Goal: Task Accomplishment & Management: Manage account settings

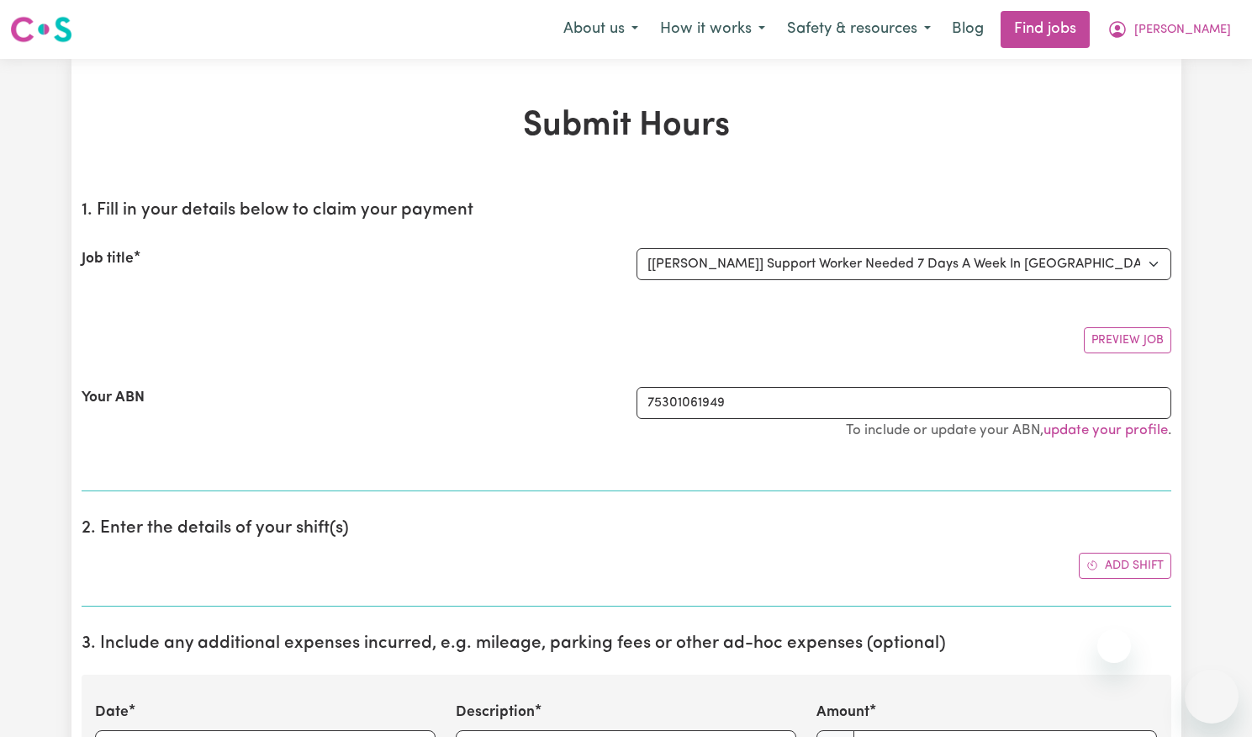
select select "14115"
click at [1202, 24] on span "[PERSON_NAME]" at bounding box center [1183, 30] width 97 height 19
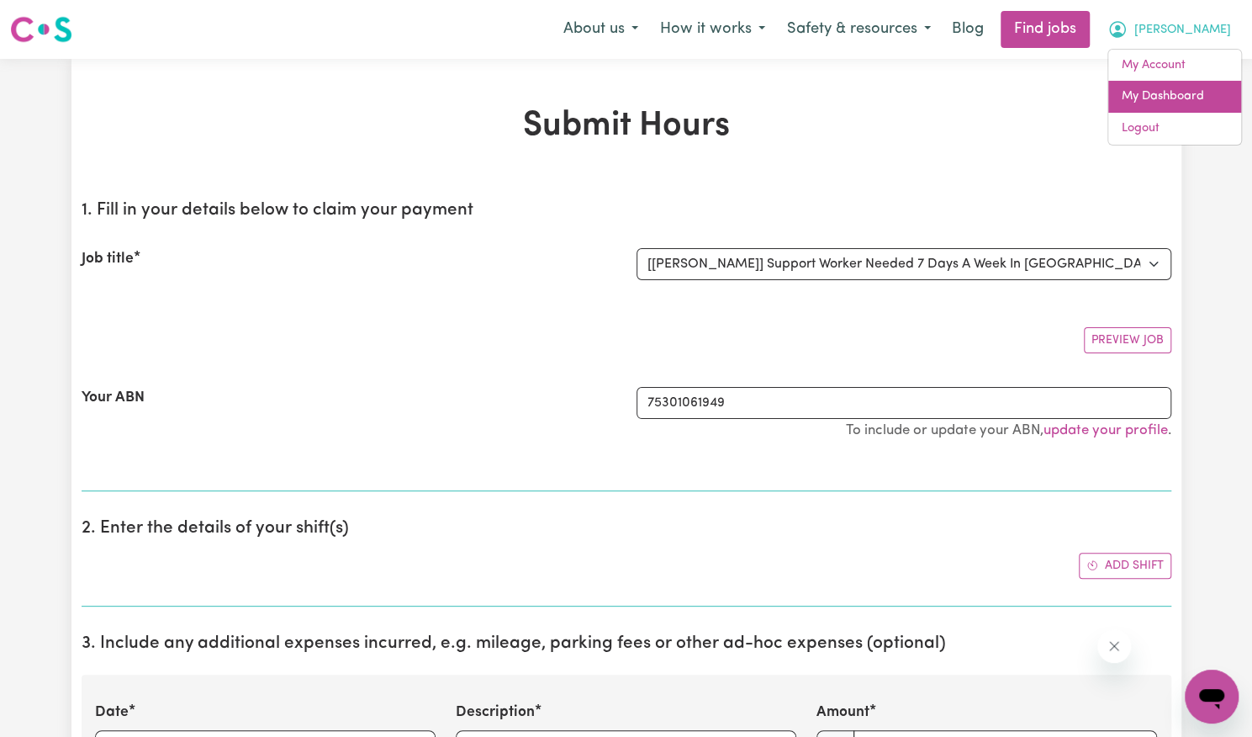
click at [1174, 88] on link "My Dashboard" at bounding box center [1175, 97] width 133 height 32
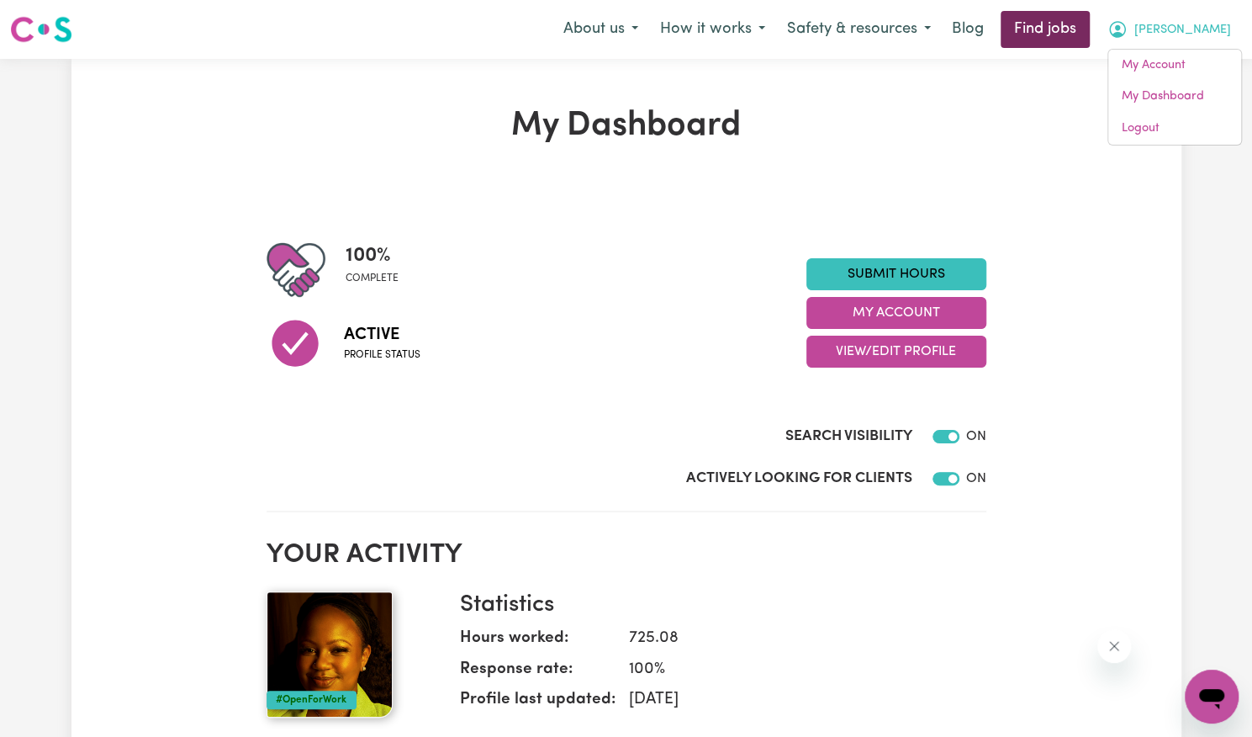
click at [1082, 45] on link "Find jobs" at bounding box center [1045, 29] width 89 height 37
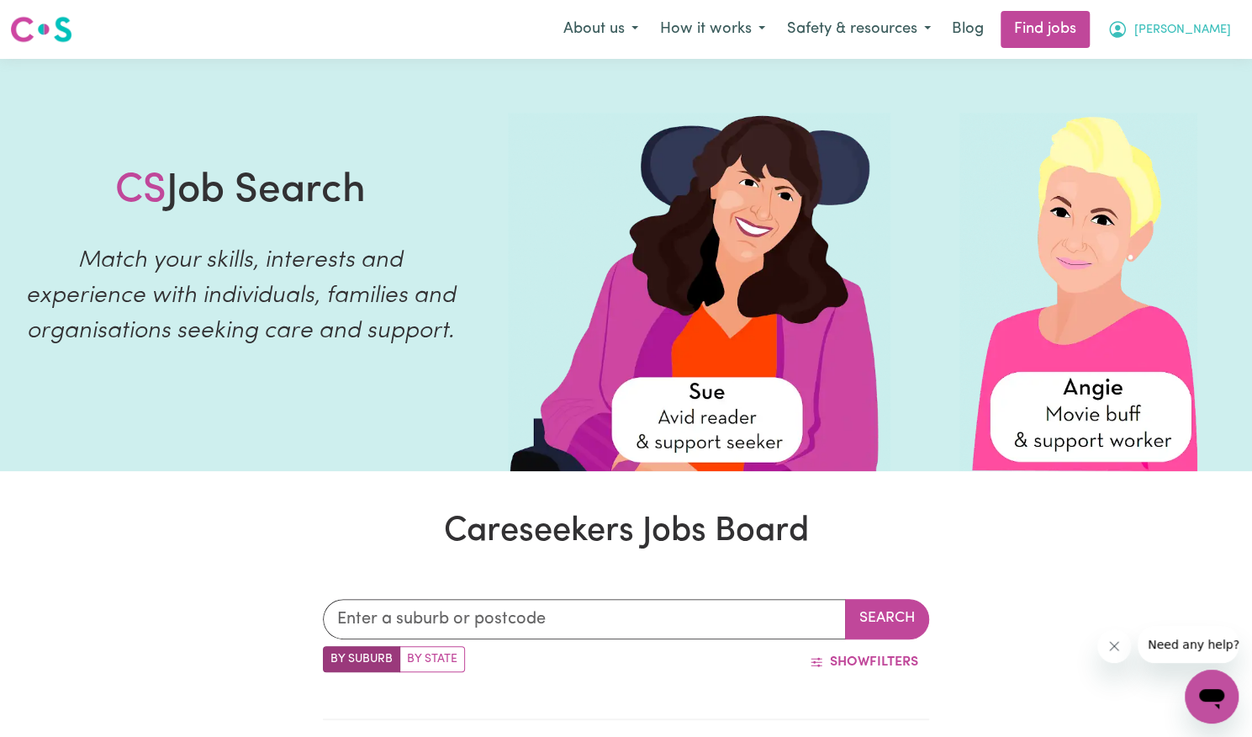
click at [1210, 36] on span "[PERSON_NAME]" at bounding box center [1183, 30] width 97 height 19
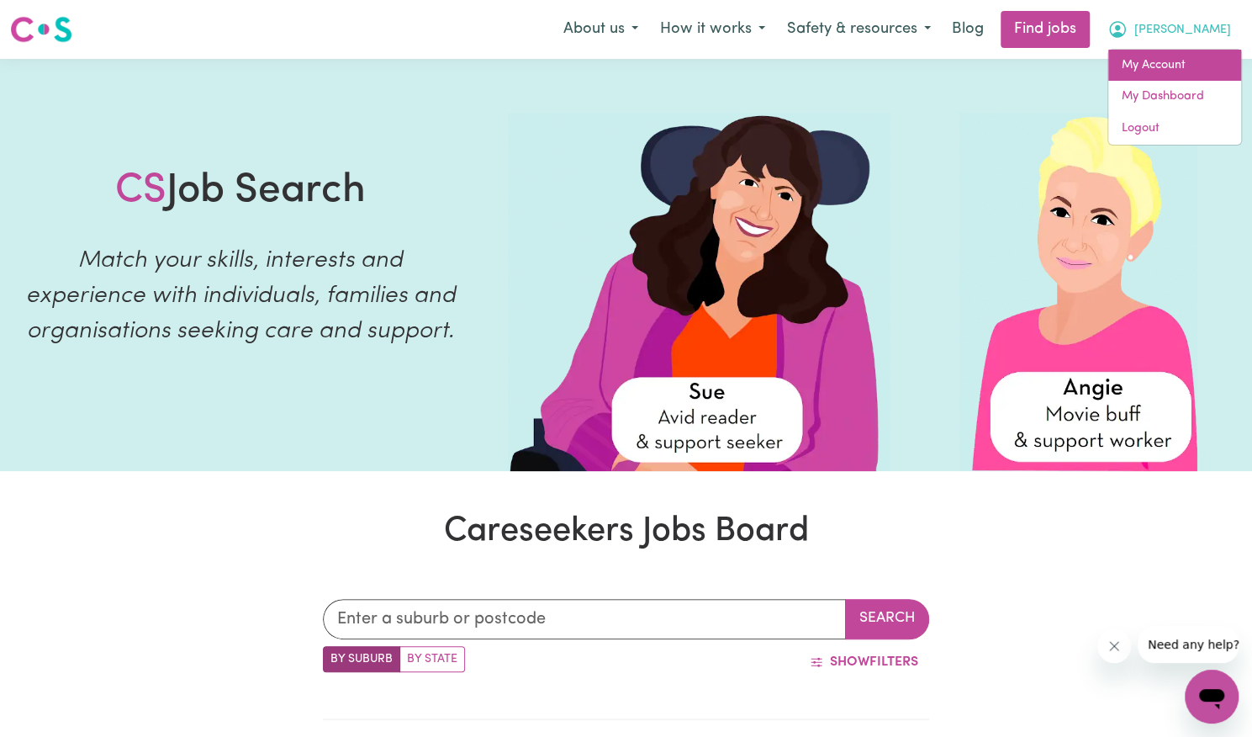
click at [1191, 63] on link "My Account" at bounding box center [1175, 66] width 133 height 32
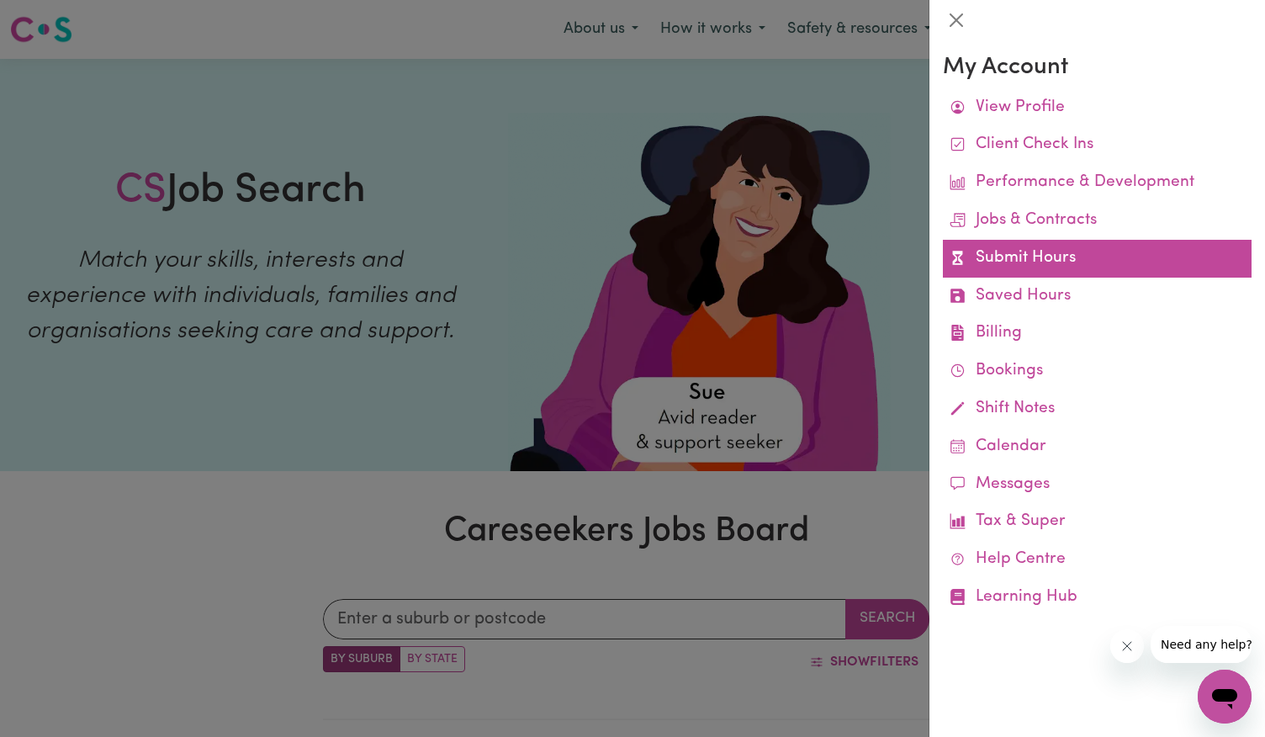
click at [1104, 252] on link "Submit Hours" at bounding box center [1097, 259] width 309 height 38
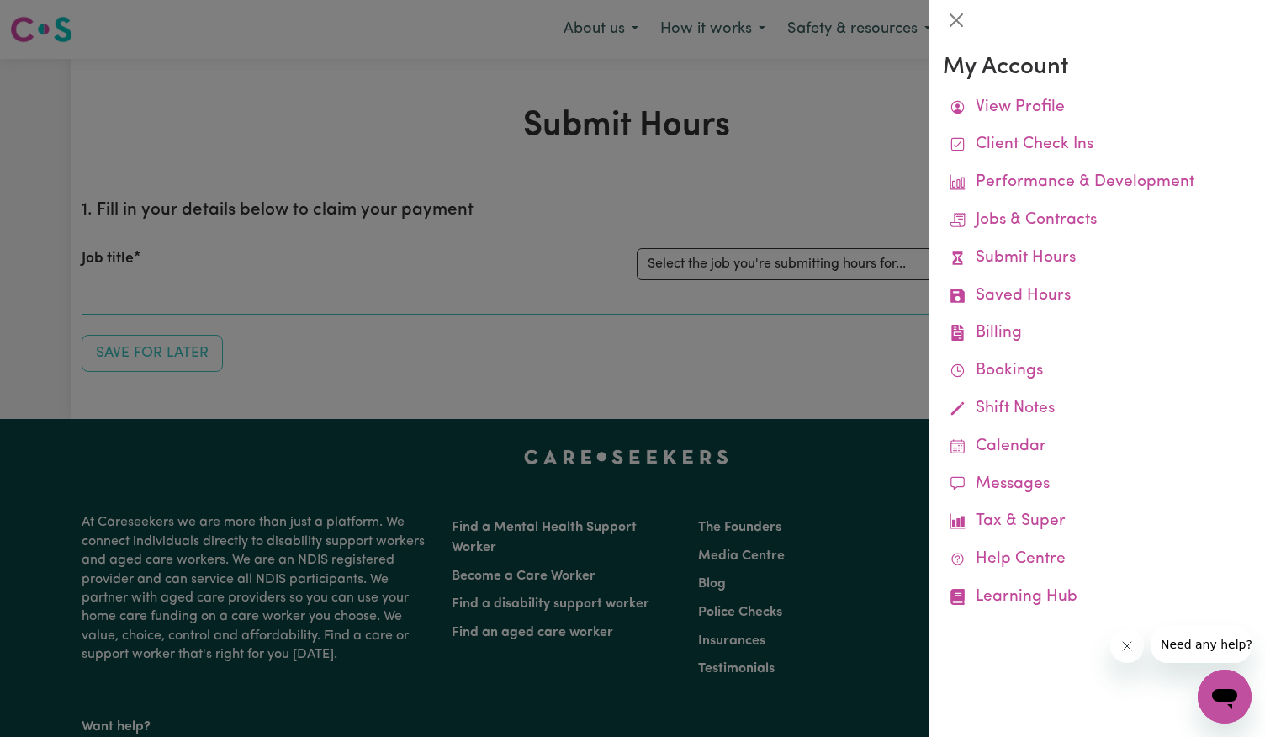
click at [853, 304] on div at bounding box center [632, 368] width 1265 height 737
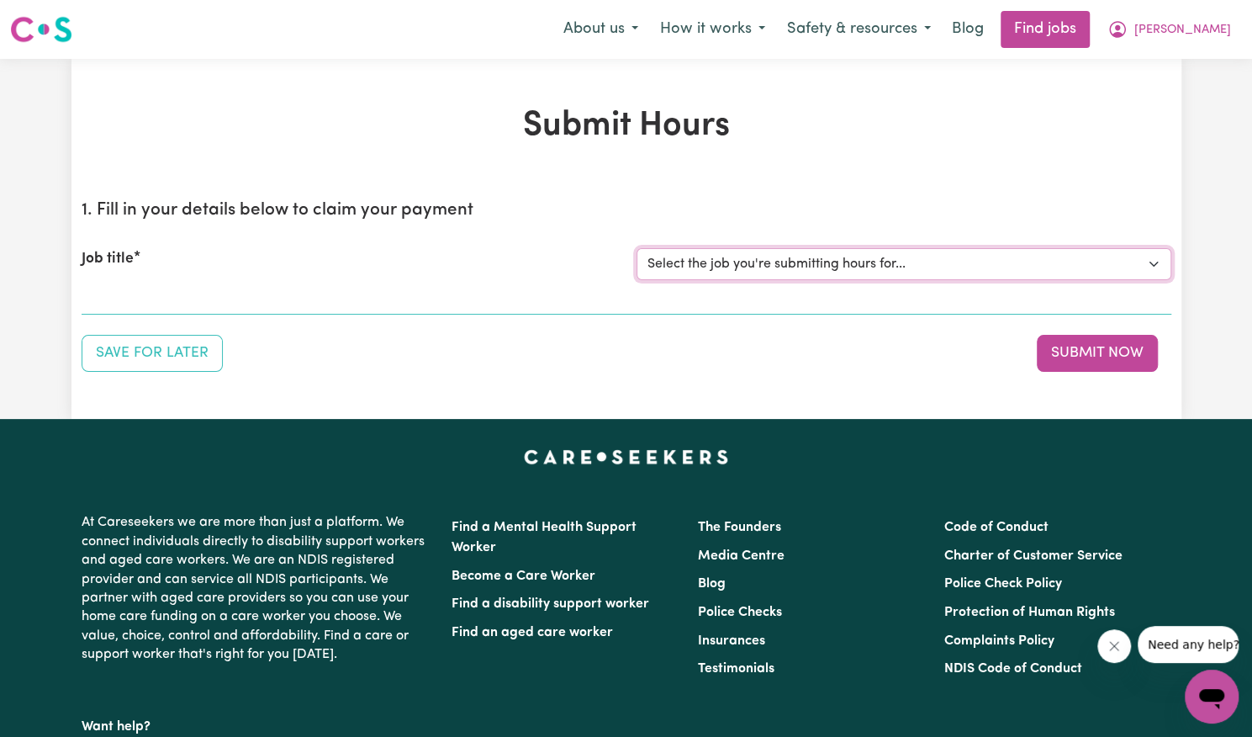
click at [865, 257] on select "Select the job you're submitting hours for... [Joshua Granvillani] Support Work…" at bounding box center [904, 264] width 535 height 32
click at [637, 248] on select "Select the job you're submitting hours for... [Joshua Granvillani] Support Work…" at bounding box center [904, 264] width 535 height 32
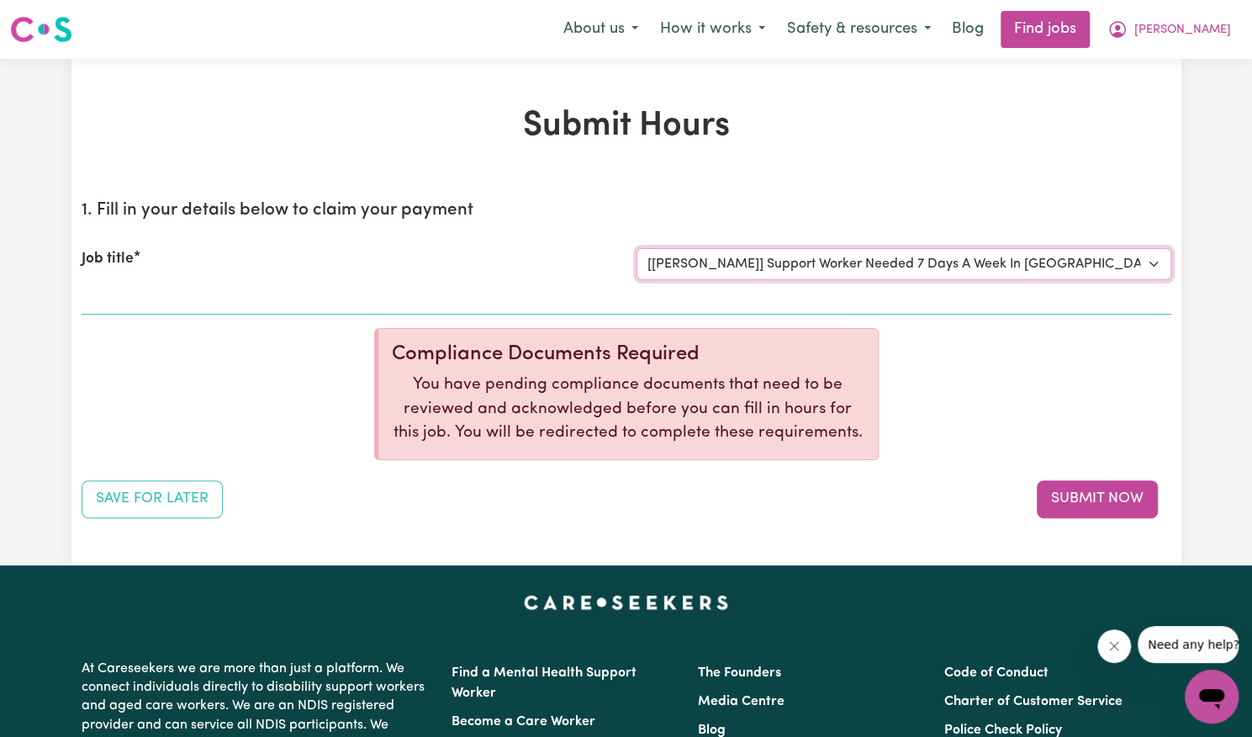
select select "0"
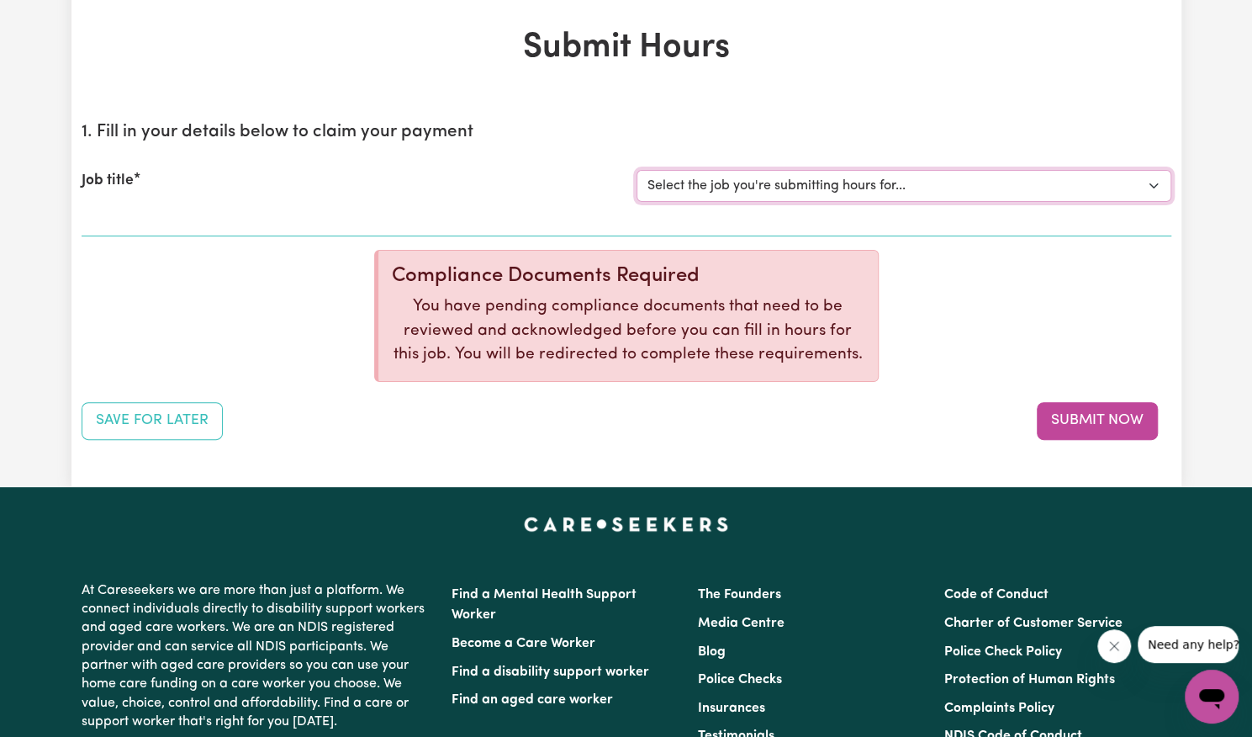
scroll to position [79, 0]
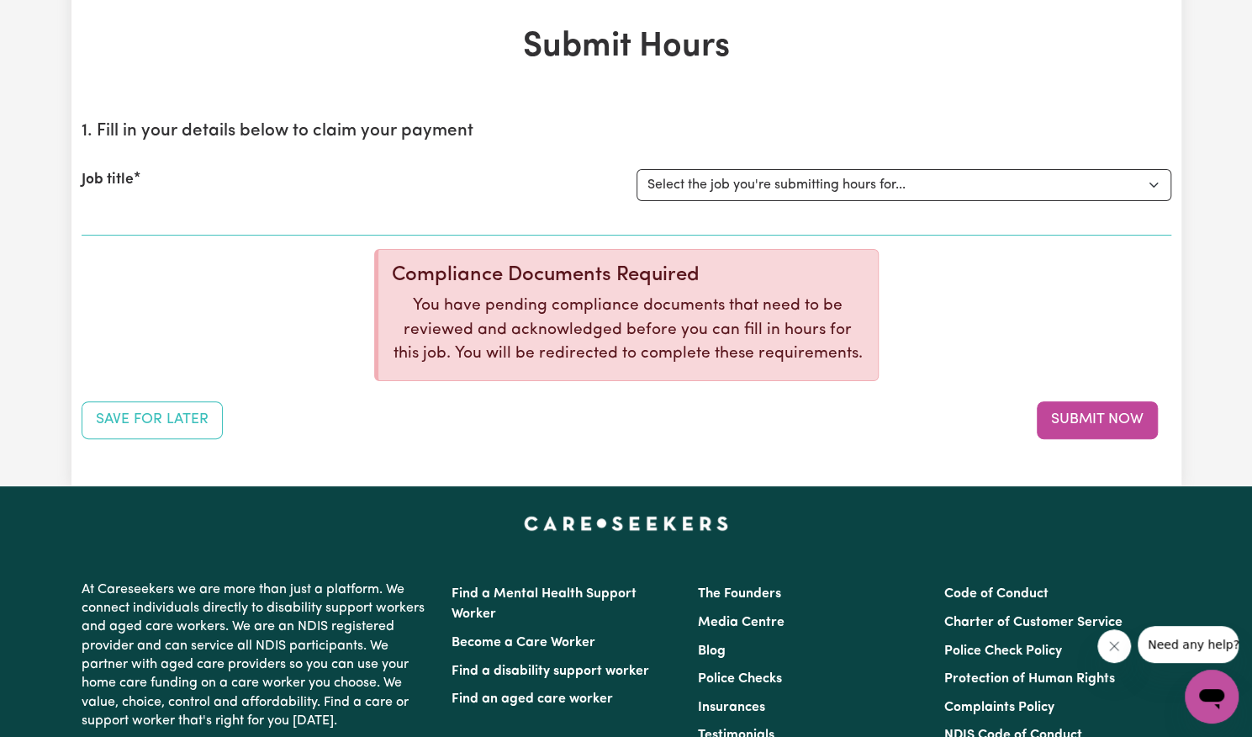
click at [617, 331] on p "You have pending compliance documents that need to be reviewed and acknowledged…" at bounding box center [628, 330] width 473 height 72
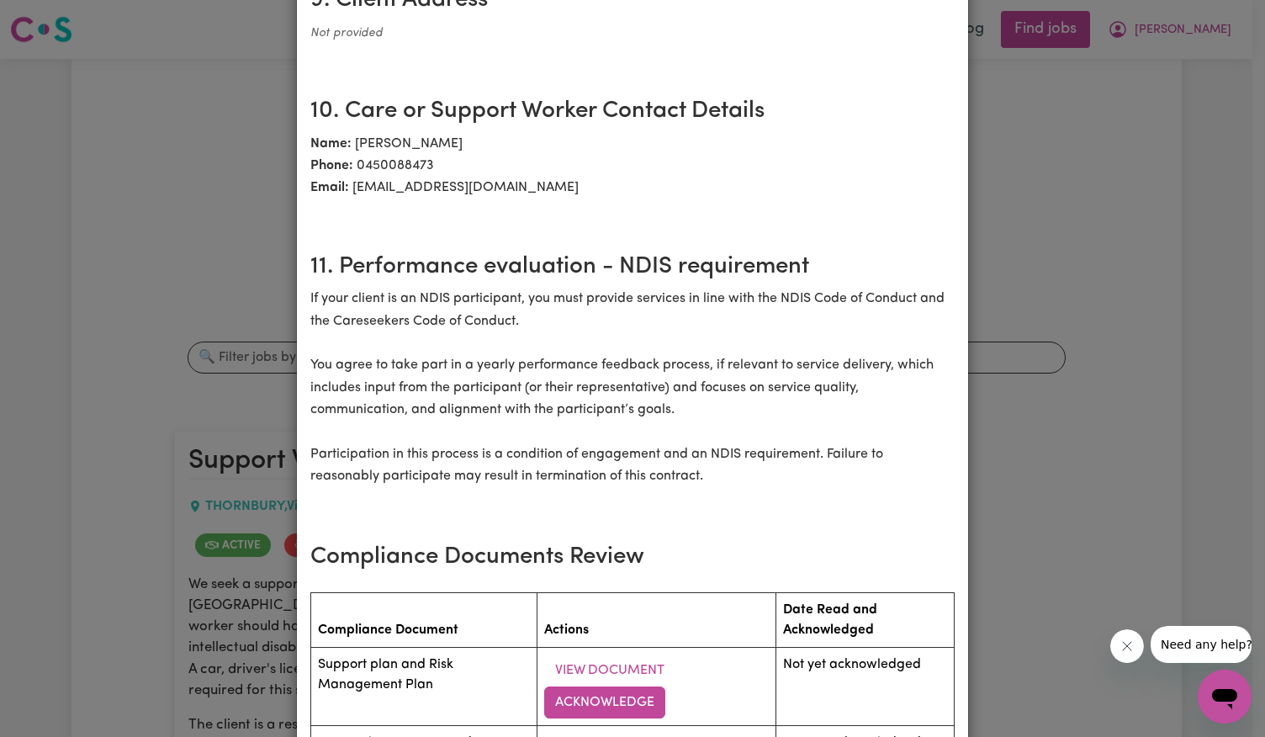
scroll to position [2269, 0]
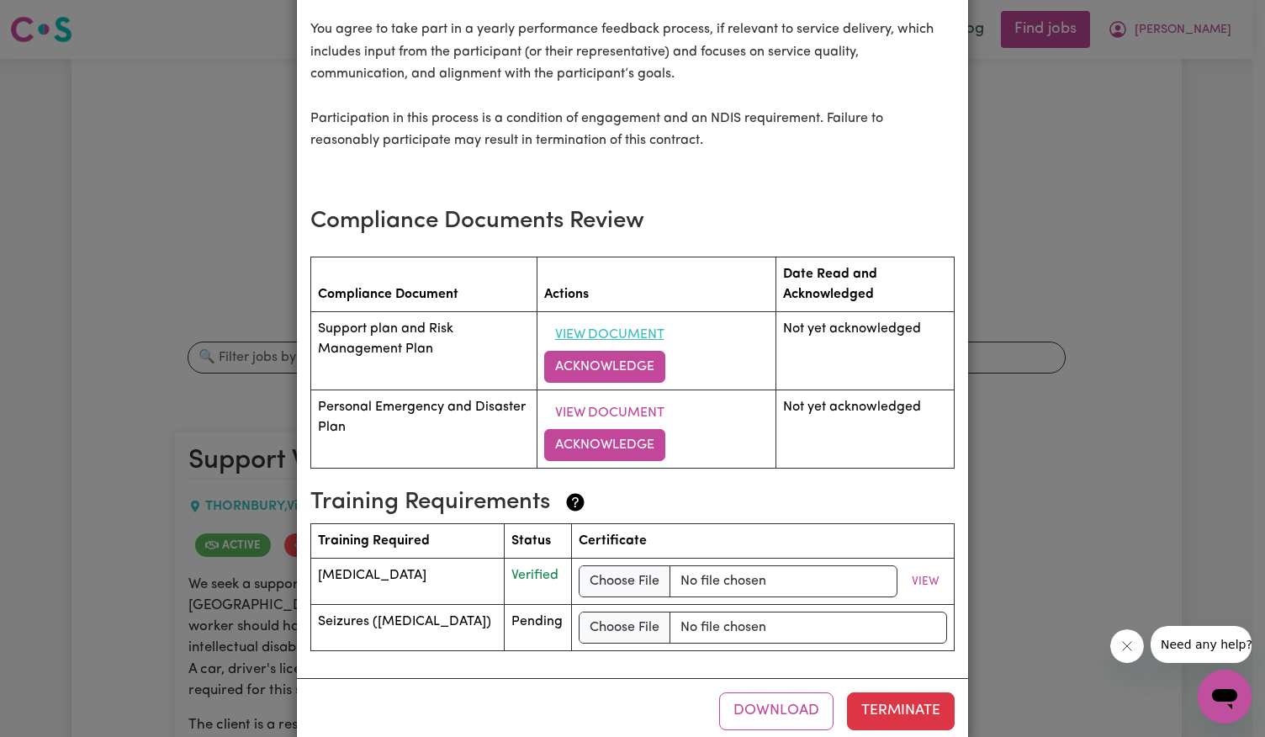
click at [615, 319] on button "View Document" at bounding box center [609, 335] width 131 height 32
click at [592, 397] on button "View Document" at bounding box center [609, 413] width 131 height 32
click at [608, 351] on button "Acknowledge" at bounding box center [604, 367] width 121 height 32
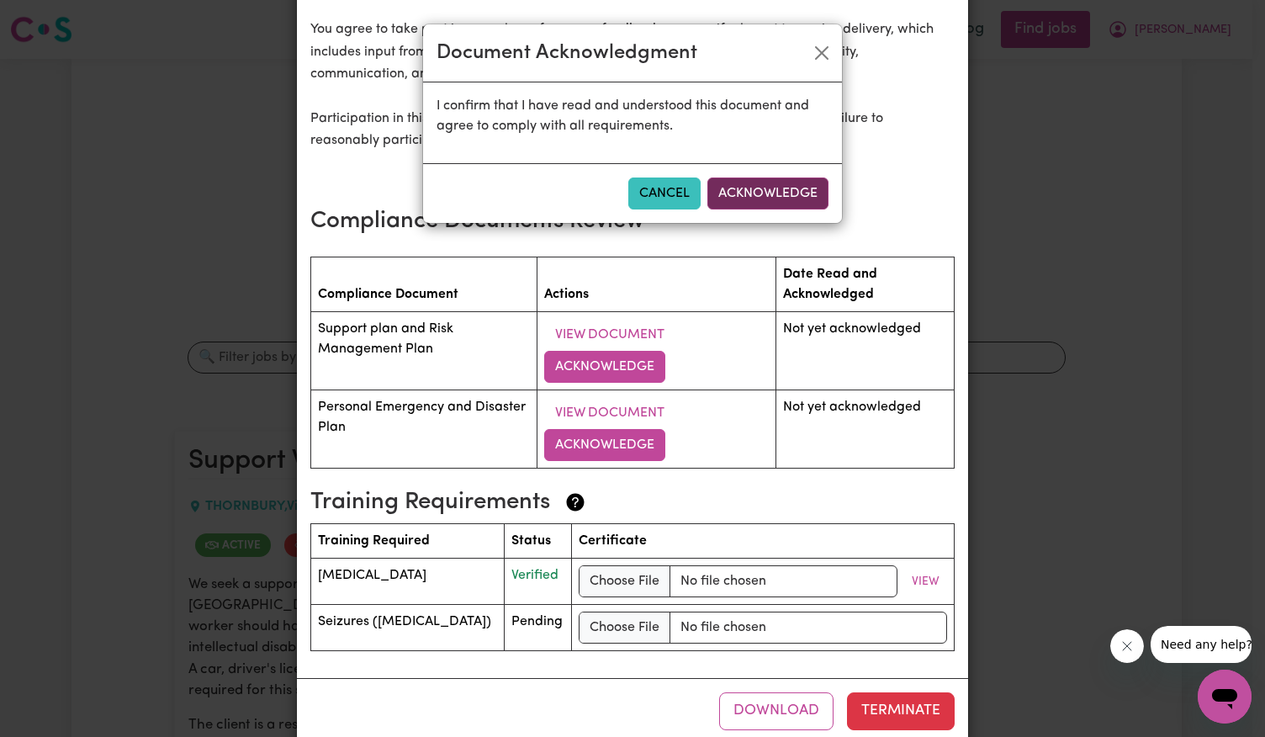
click at [769, 190] on button "Acknowledge" at bounding box center [767, 193] width 121 height 32
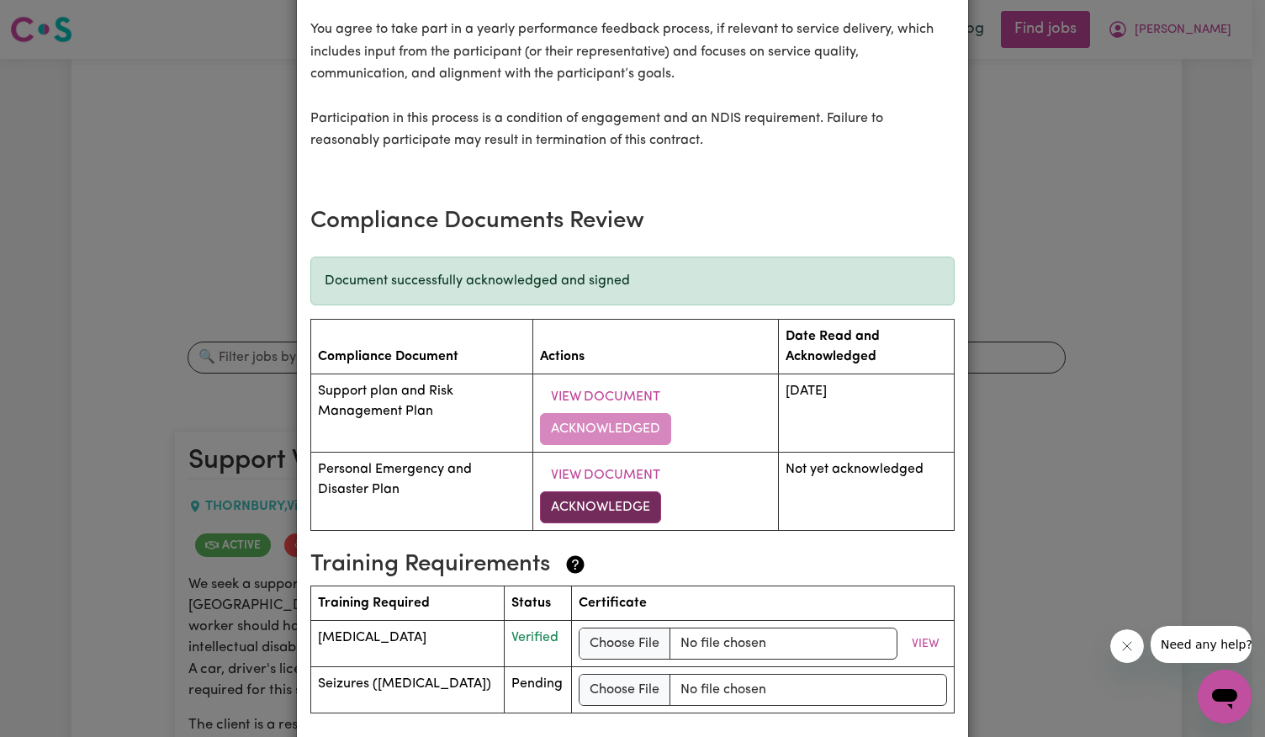
click at [602, 491] on button "Acknowledge" at bounding box center [600, 507] width 121 height 32
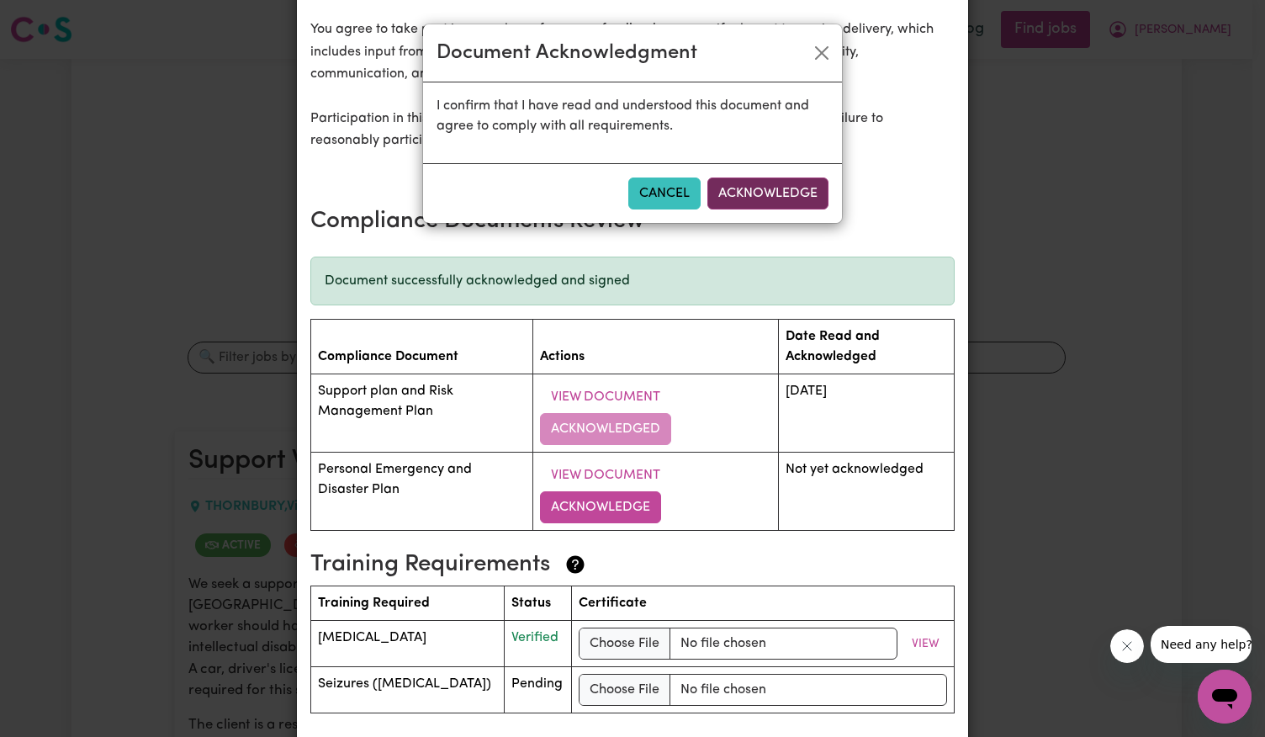
click at [763, 189] on button "Acknowledge" at bounding box center [767, 193] width 121 height 32
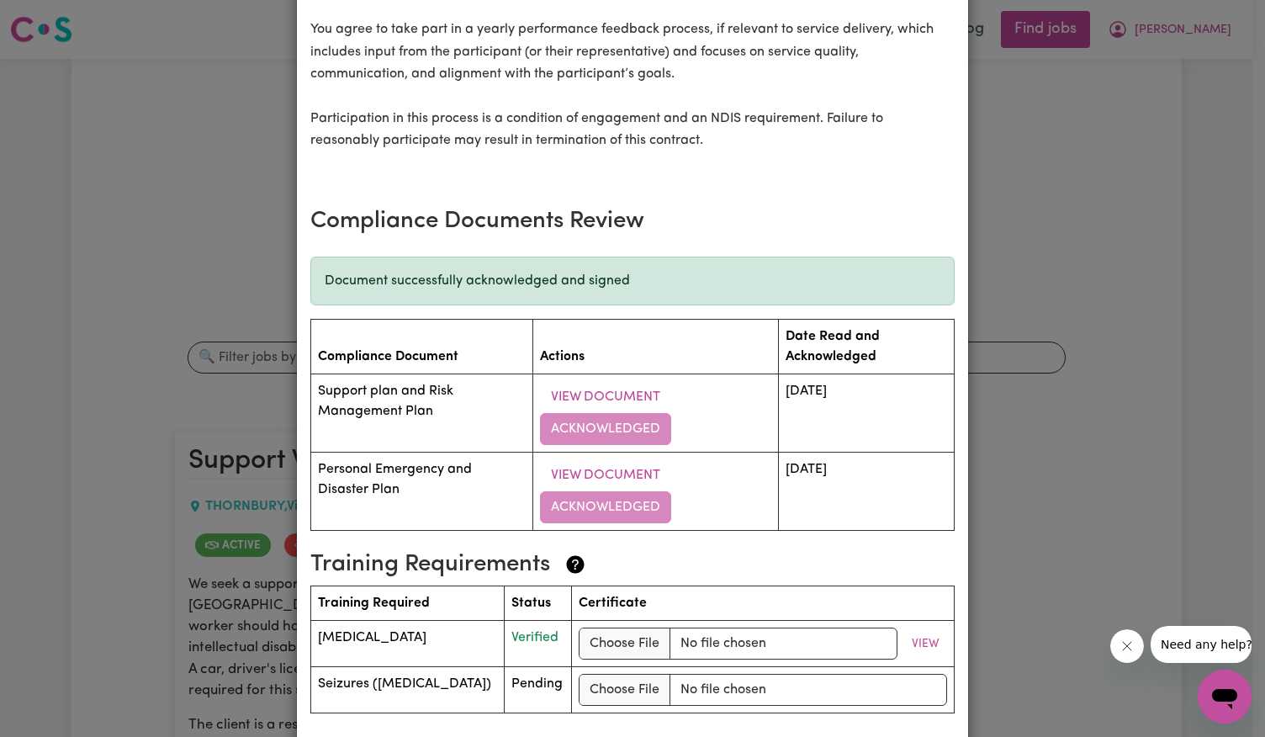
scroll to position [2331, 0]
